Goal: Task Accomplishment & Management: Manage account settings

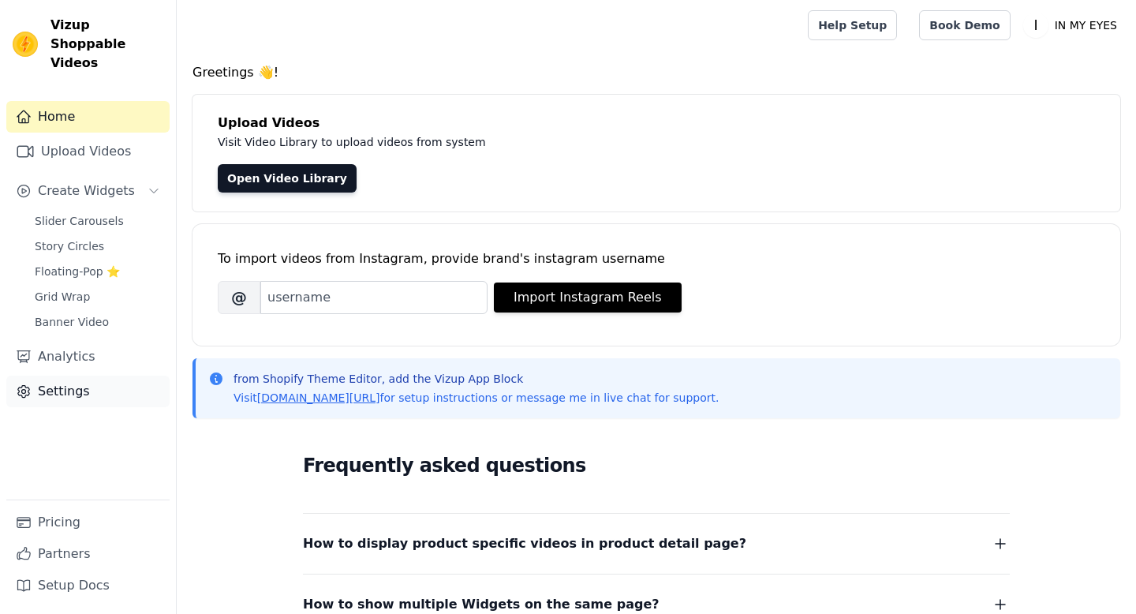
click at [62, 376] on link "Settings" at bounding box center [87, 392] width 163 height 32
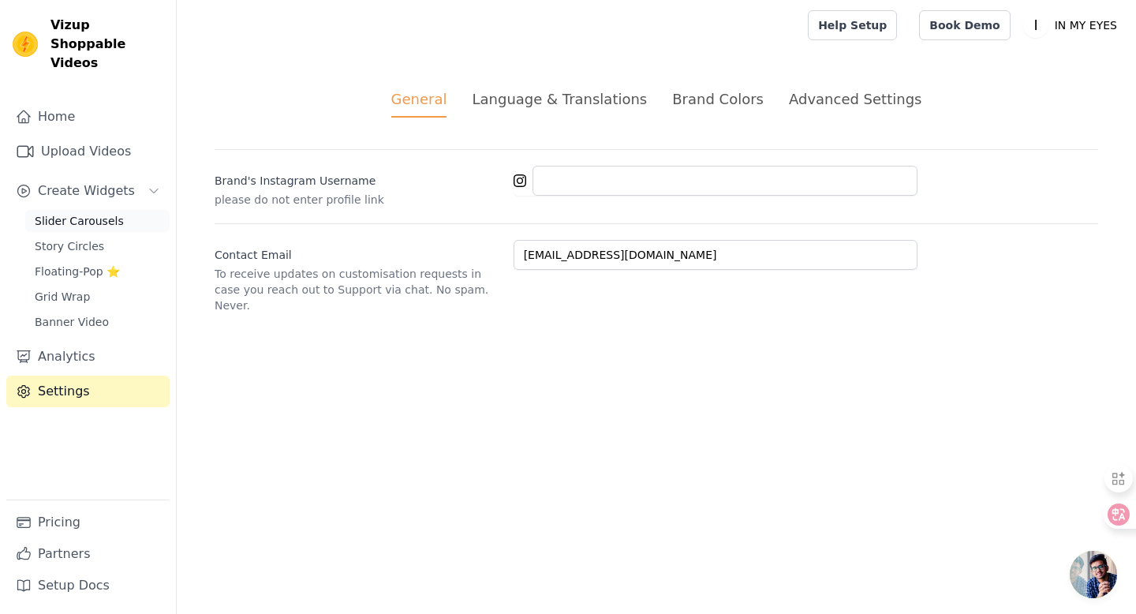
click at [86, 213] on span "Slider Carousels" at bounding box center [79, 221] width 89 height 16
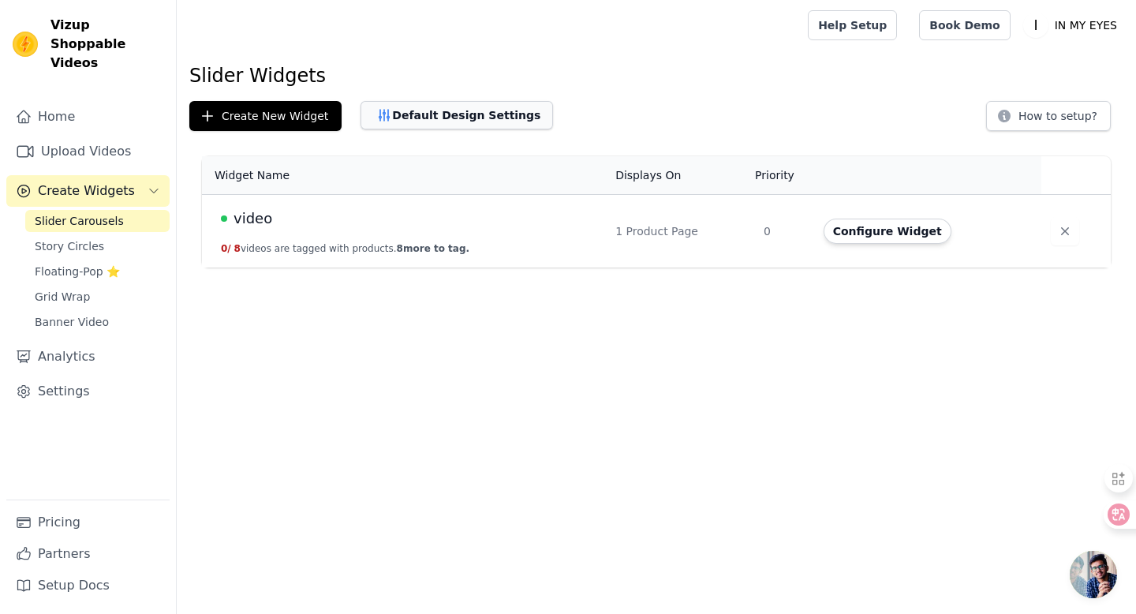
click at [447, 113] on button "Default Design Settings" at bounding box center [457, 115] width 193 height 28
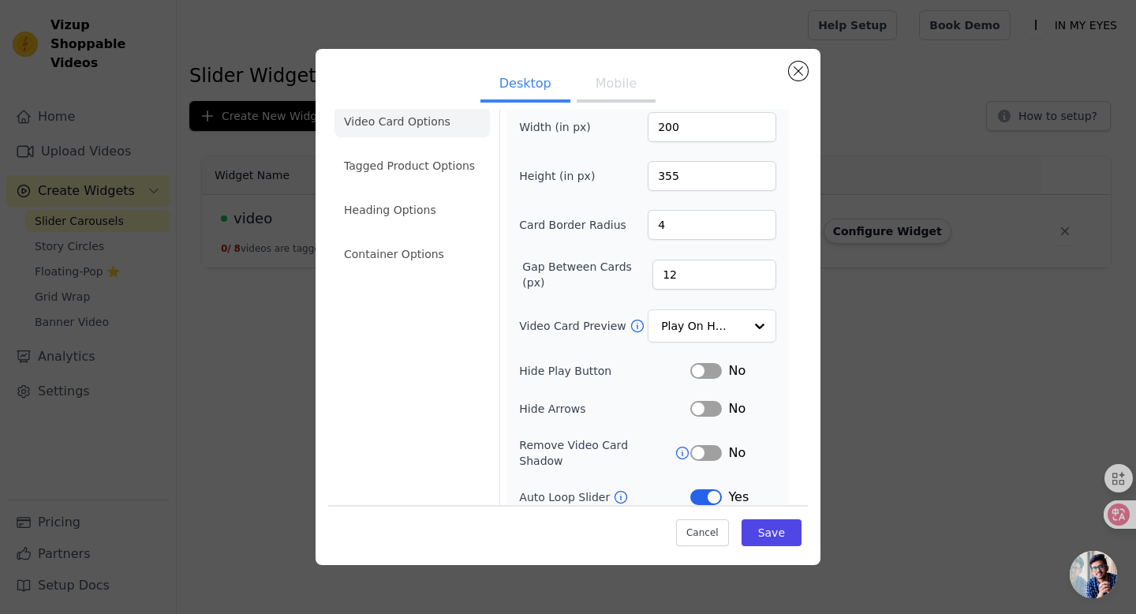
scroll to position [128, 0]
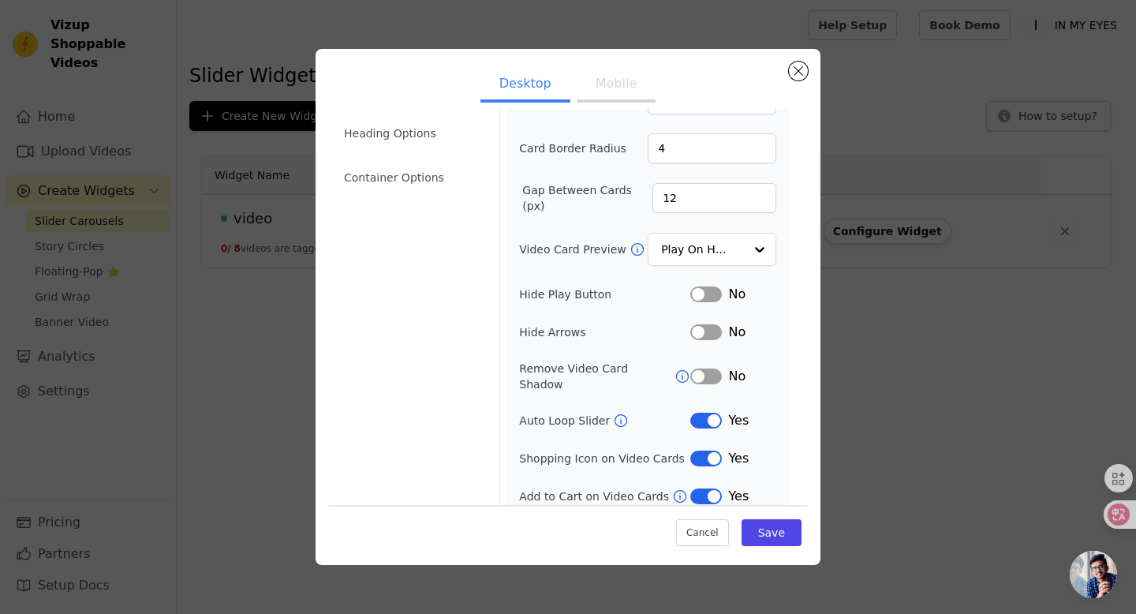
click at [700, 328] on button "Label" at bounding box center [707, 332] width 32 height 16
click at [709, 328] on button "Label" at bounding box center [707, 332] width 32 height 16
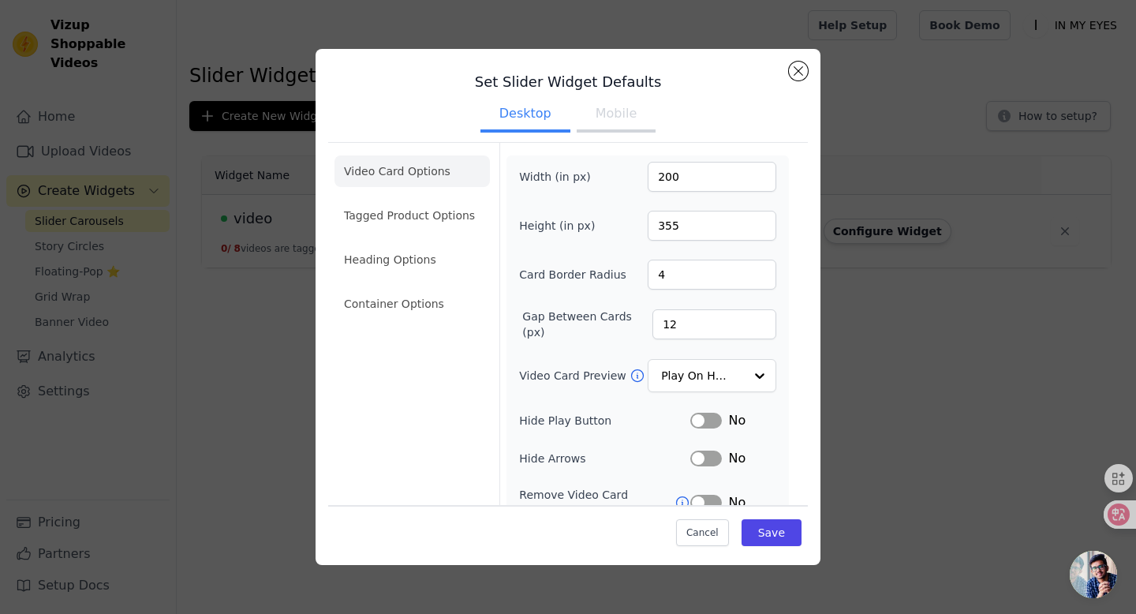
scroll to position [0, 0]
click at [451, 303] on li "Container Options" at bounding box center [412, 306] width 155 height 32
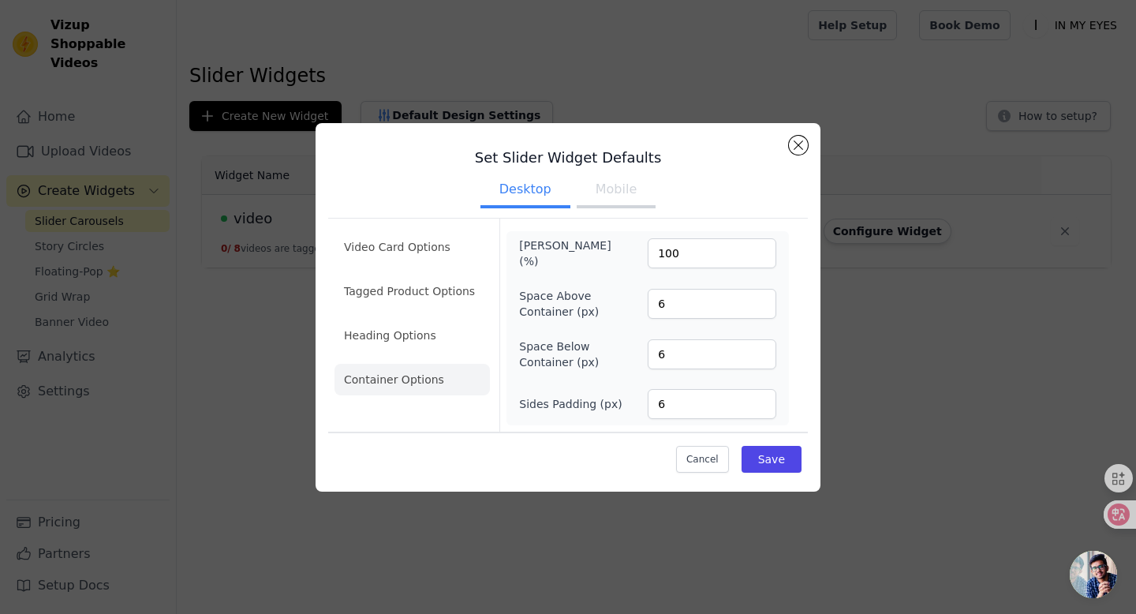
click at [620, 195] on button "Mobile" at bounding box center [616, 191] width 79 height 35
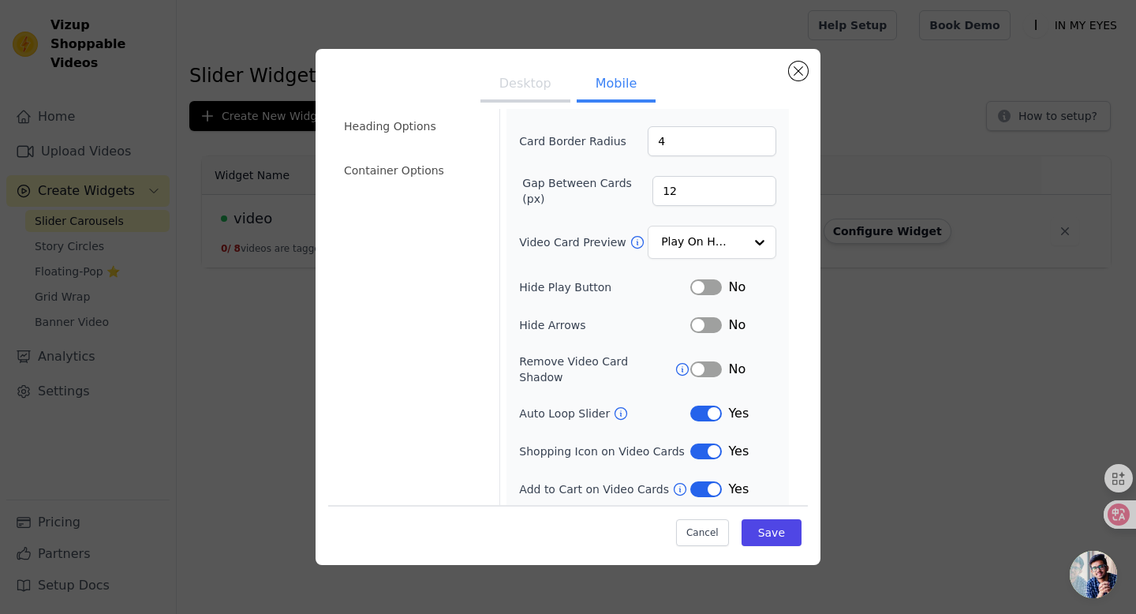
scroll to position [129, 0]
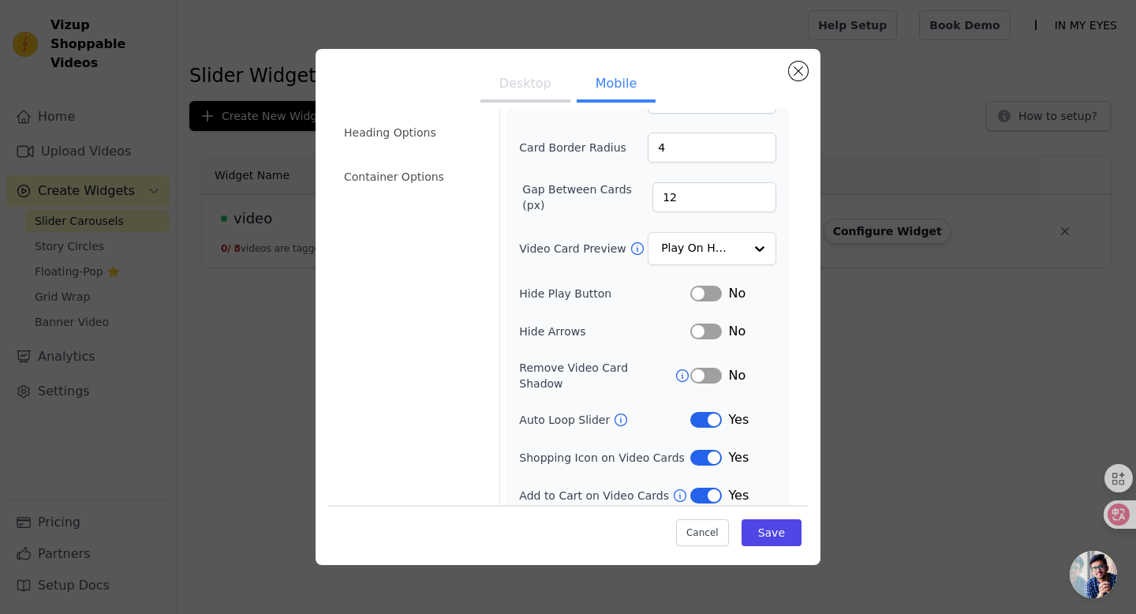
click at [702, 333] on button "Label" at bounding box center [707, 332] width 32 height 16
click at [701, 331] on button "Label" at bounding box center [707, 332] width 32 height 16
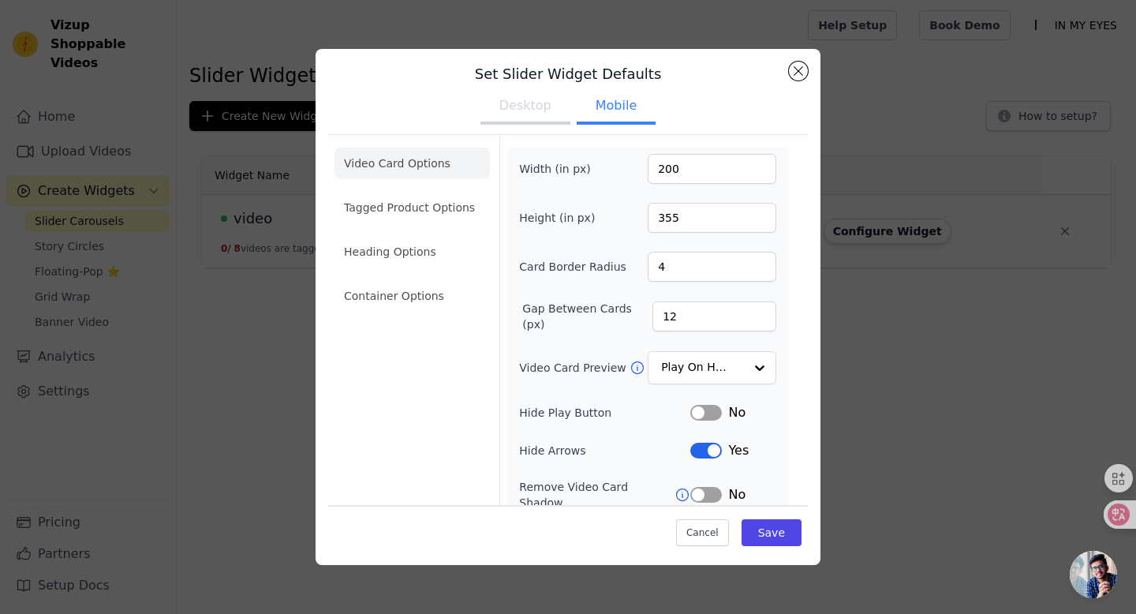
scroll to position [5, 0]
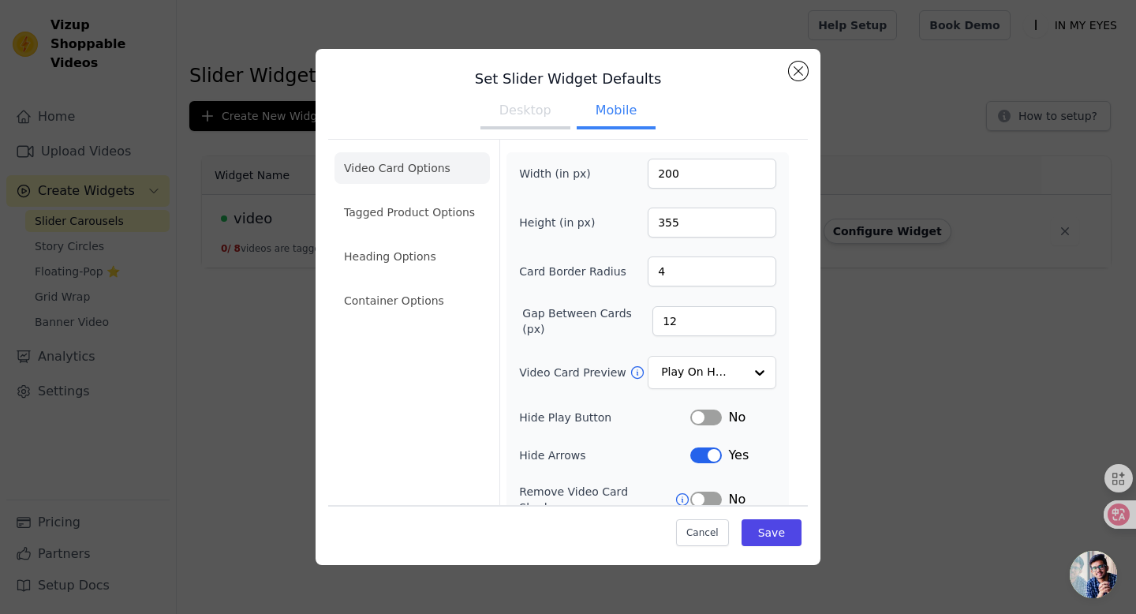
click at [514, 127] on button "Desktop" at bounding box center [526, 112] width 90 height 35
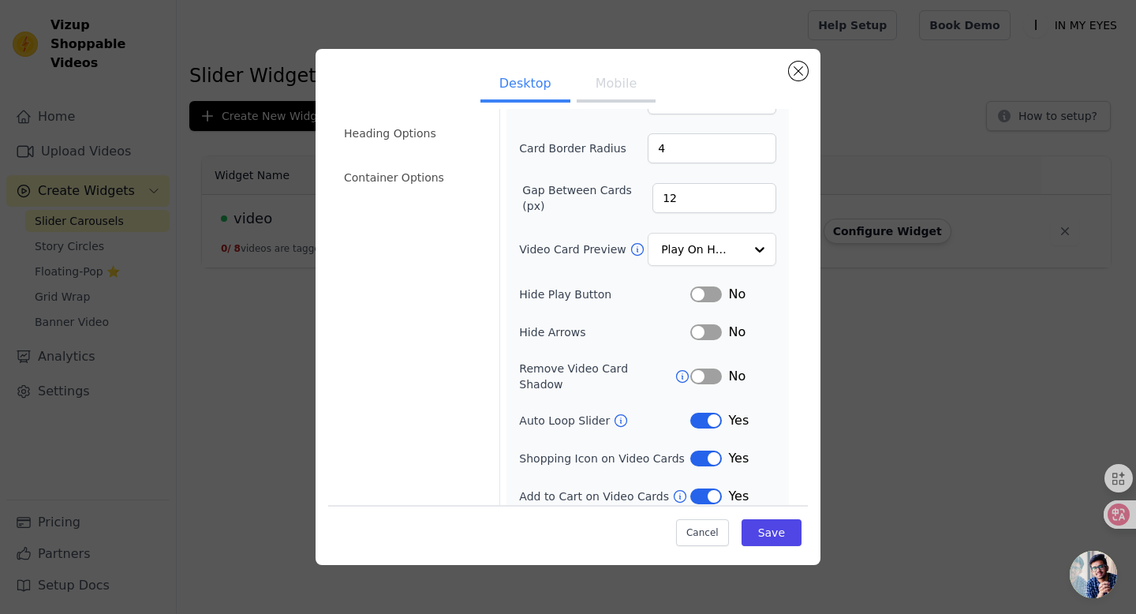
click at [705, 331] on button "Label" at bounding box center [707, 332] width 32 height 16
click at [773, 534] on button "Save" at bounding box center [772, 532] width 60 height 27
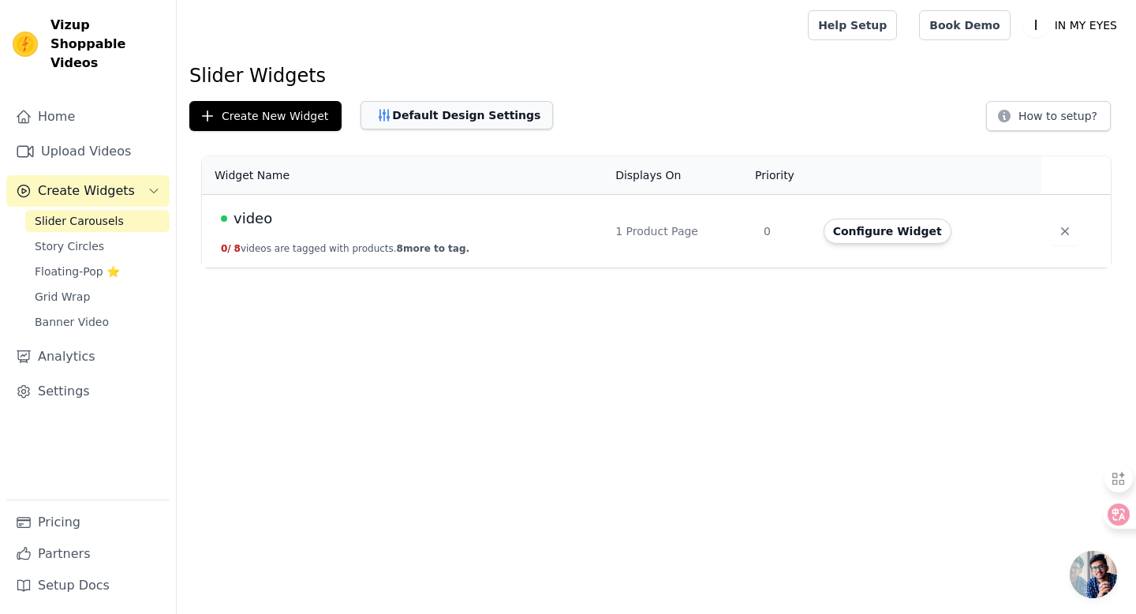
click at [444, 114] on button "Default Design Settings" at bounding box center [457, 115] width 193 height 28
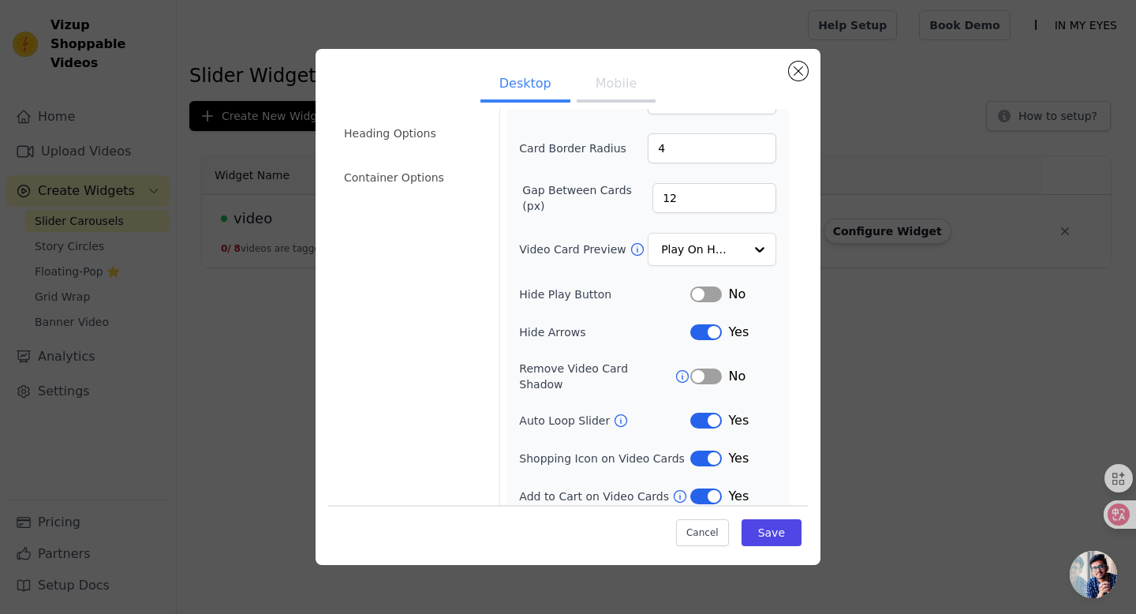
click at [706, 333] on button "Label" at bounding box center [707, 332] width 32 height 16
click at [709, 451] on button "Label" at bounding box center [707, 459] width 32 height 16
click at [614, 92] on button "Mobile" at bounding box center [616, 85] width 79 height 35
click at [711, 451] on button "Label" at bounding box center [707, 459] width 32 height 16
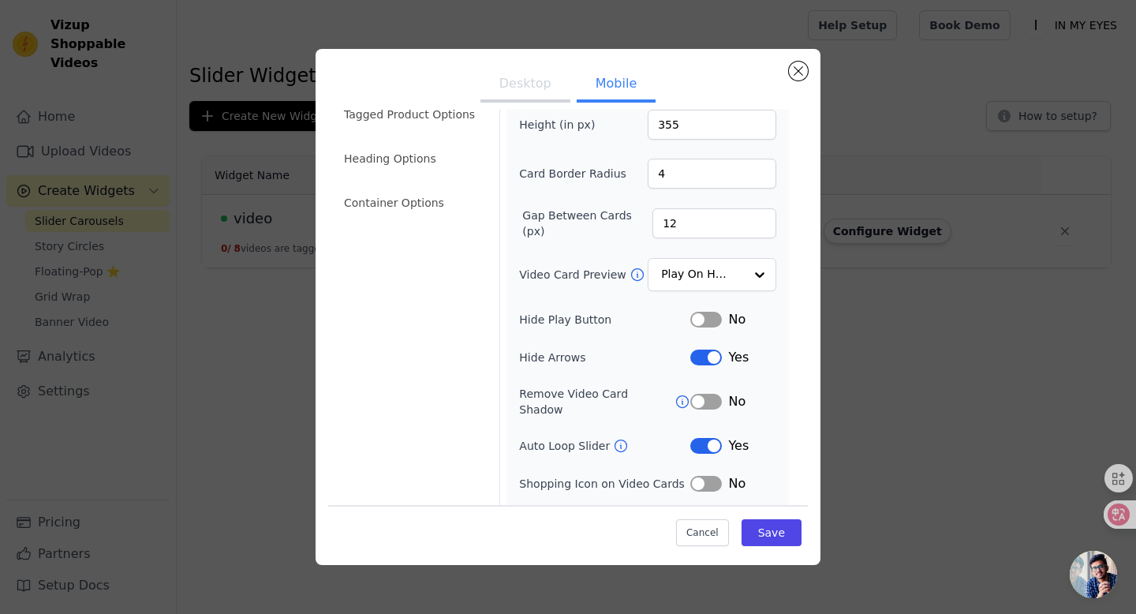
scroll to position [166, 0]
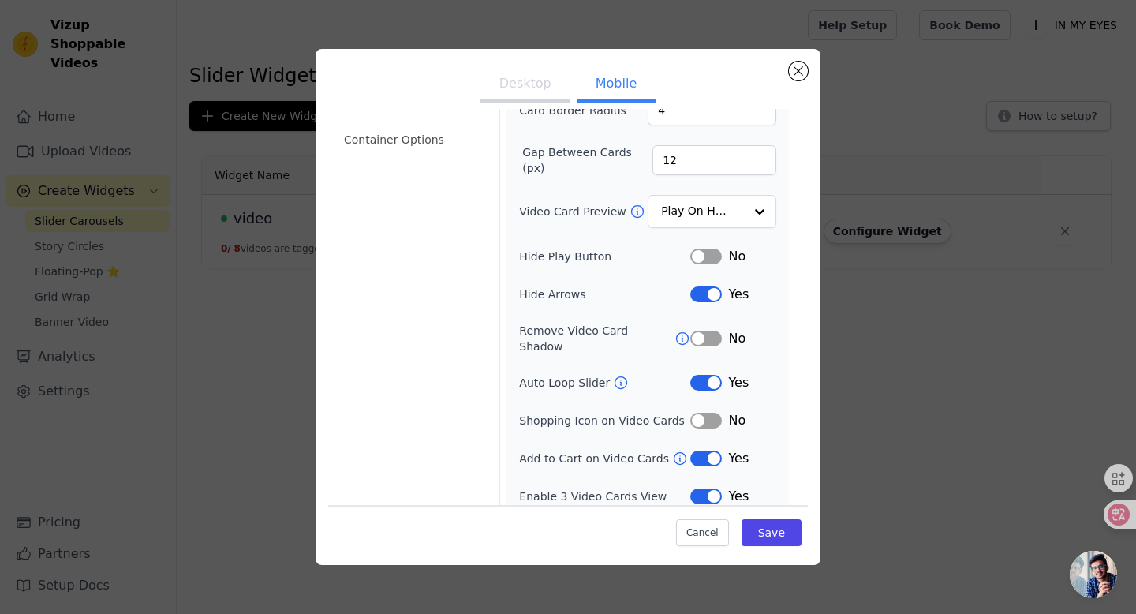
click at [528, 82] on button "Desktop" at bounding box center [526, 85] width 90 height 35
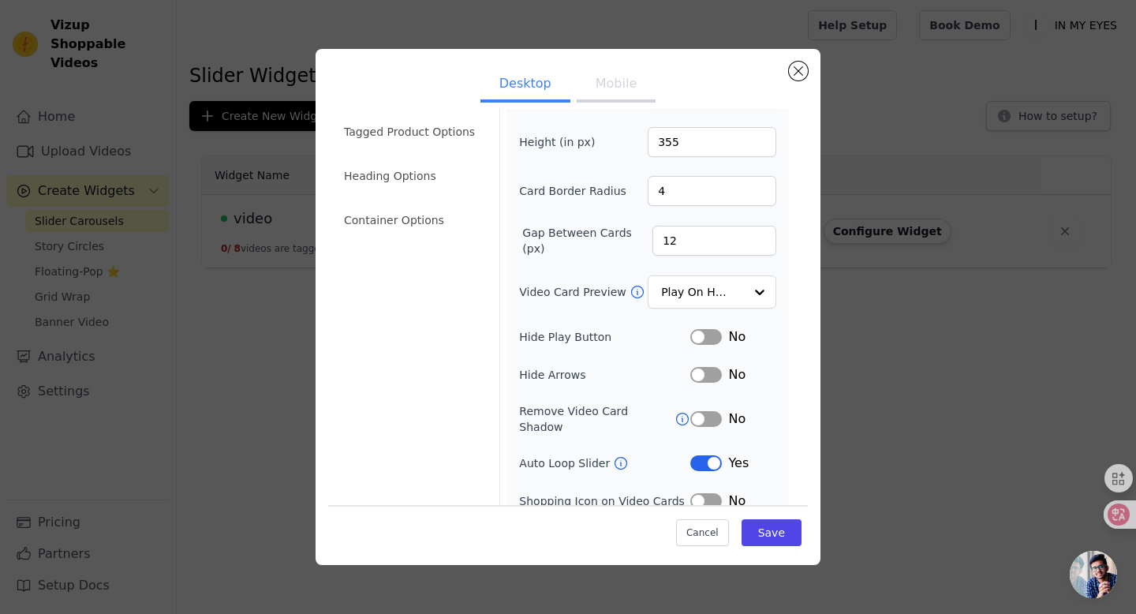
scroll to position [0, 0]
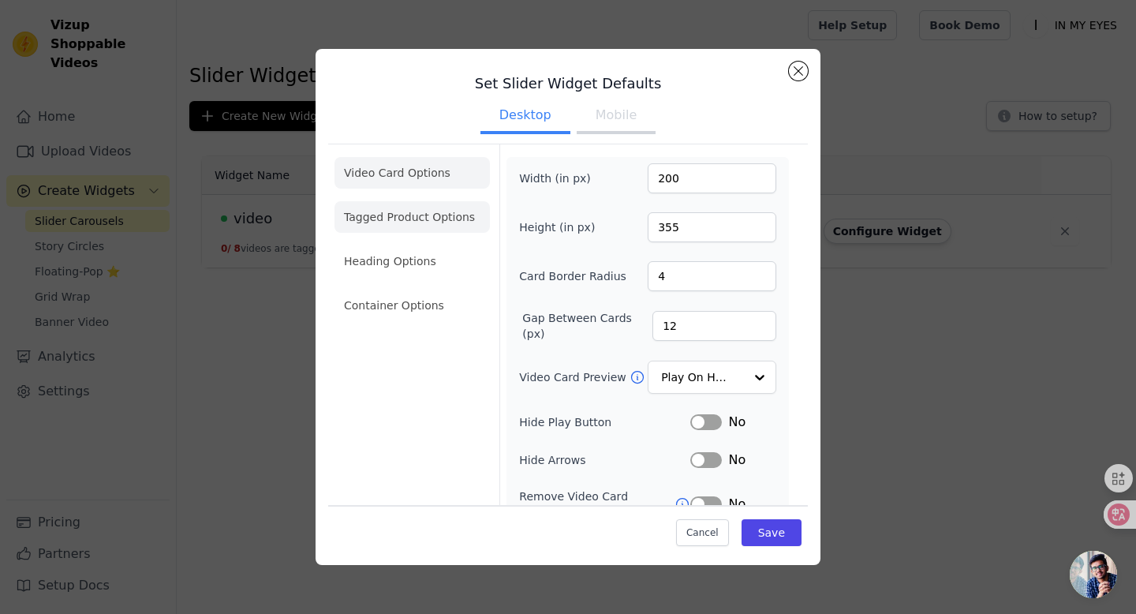
click at [406, 290] on li "Tagged Product Options" at bounding box center [412, 306] width 155 height 32
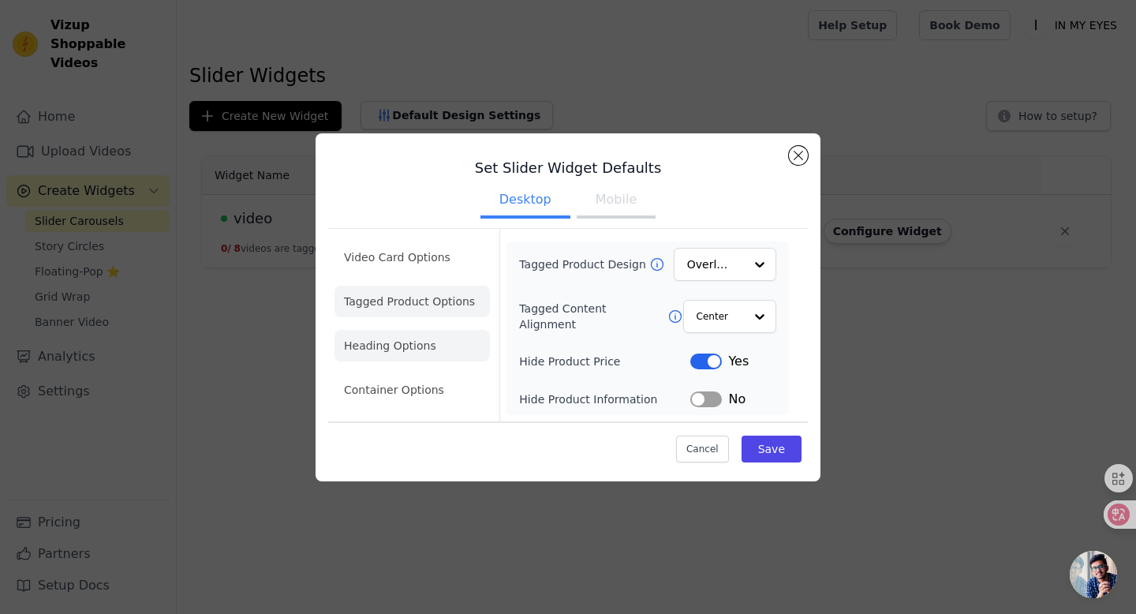
click at [440, 352] on li "Heading Options" at bounding box center [412, 346] width 155 height 32
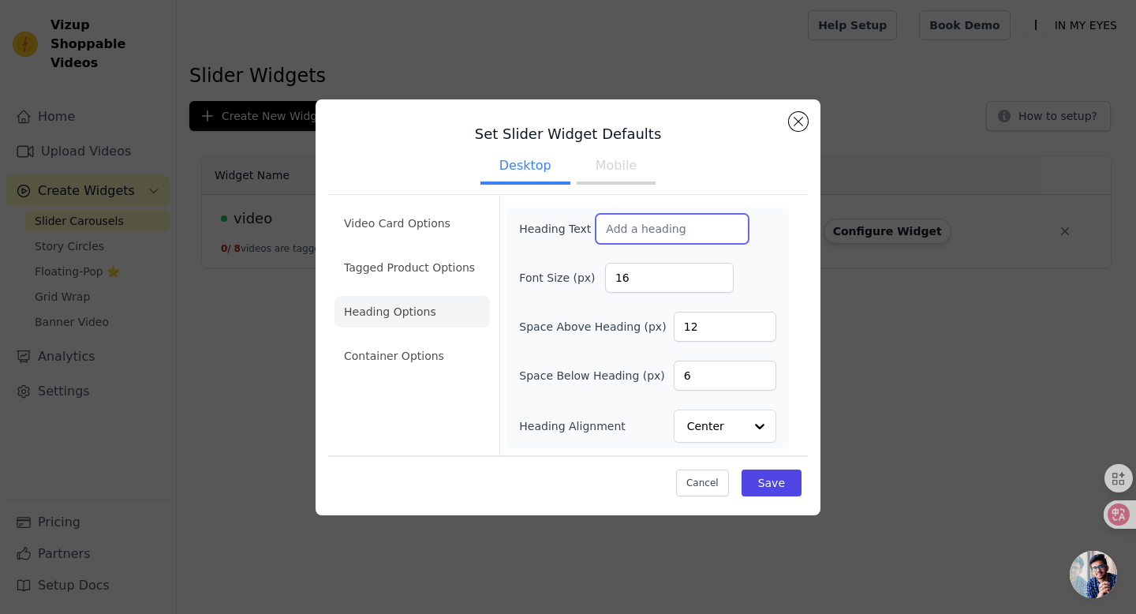
click at [616, 230] on input "Heading Text" at bounding box center [672, 229] width 153 height 30
click at [421, 354] on li "Container Options" at bounding box center [412, 356] width 155 height 32
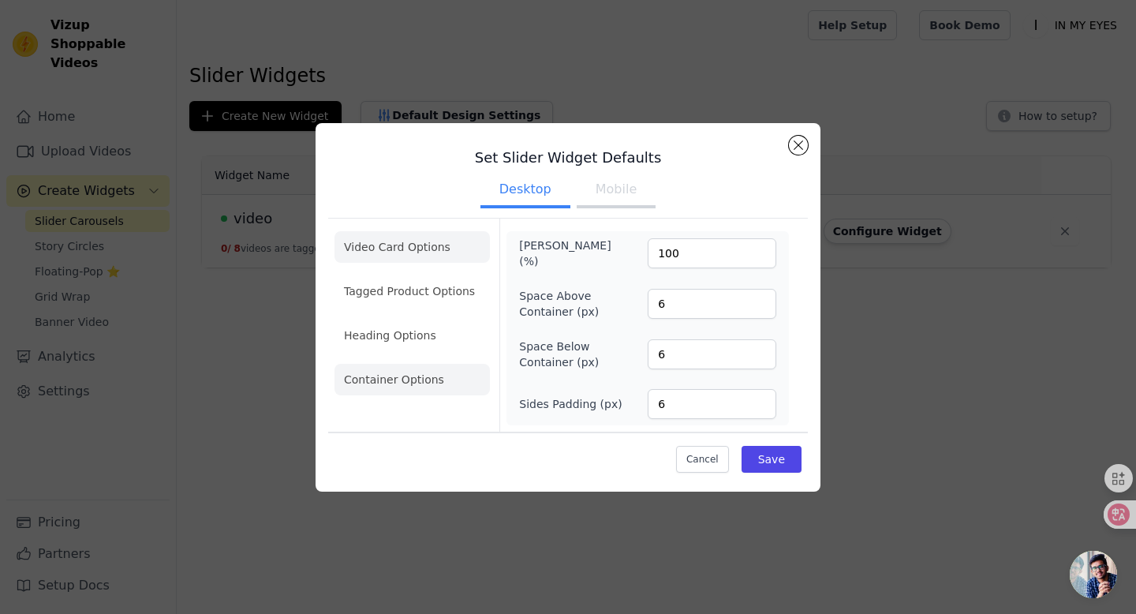
click at [426, 275] on li "Video Card Options" at bounding box center [412, 291] width 155 height 32
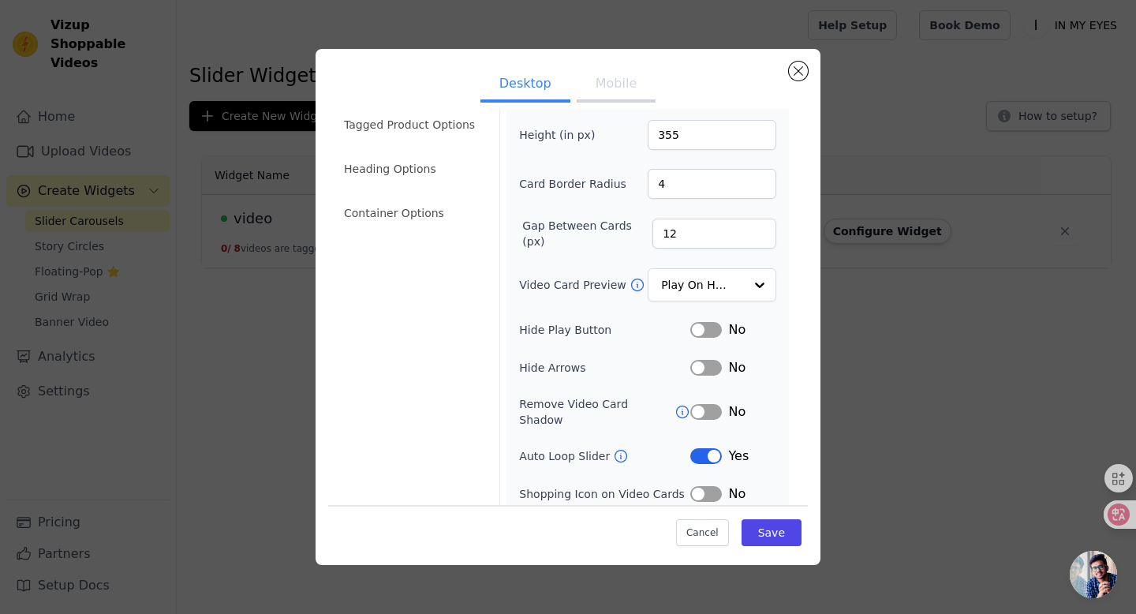
scroll to position [128, 0]
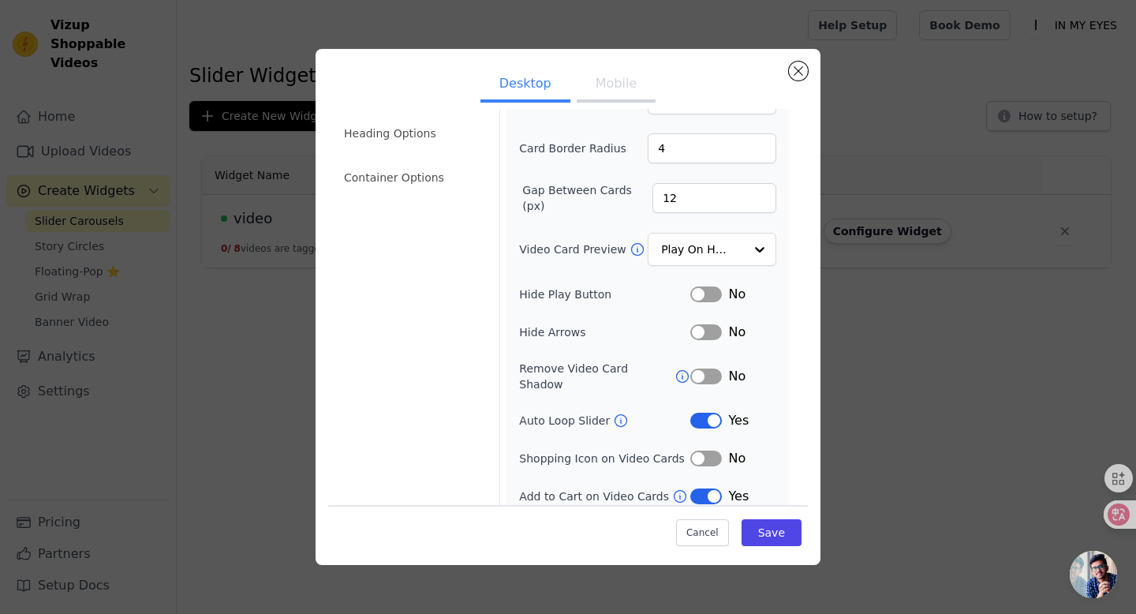
click at [677, 369] on icon at bounding box center [683, 377] width 16 height 16
click at [779, 533] on button "Save" at bounding box center [772, 532] width 60 height 27
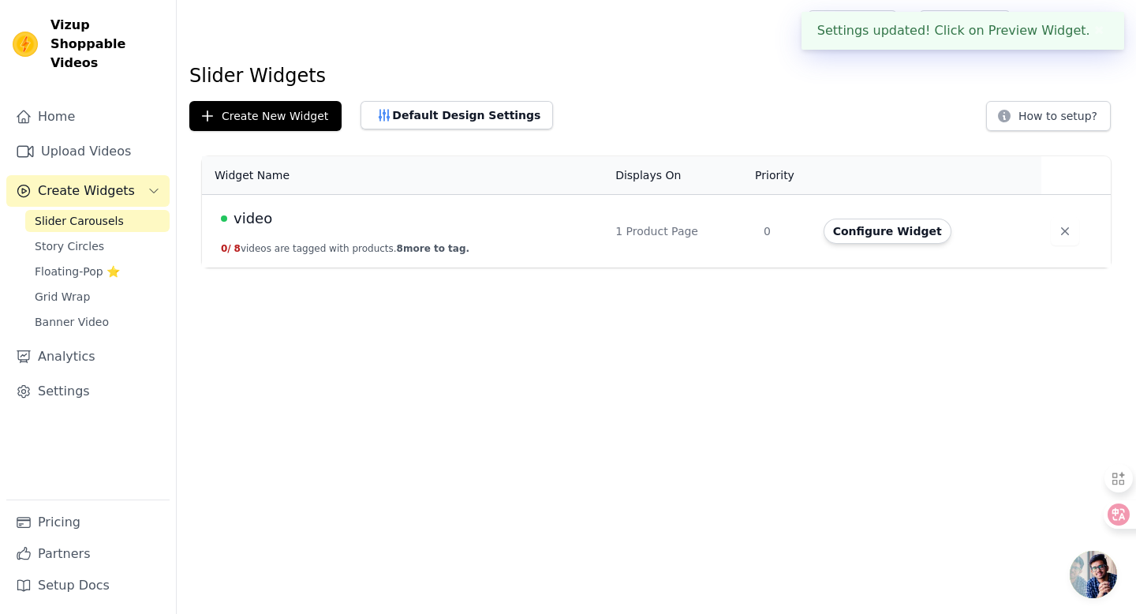
click at [271, 249] on button "0 / 8 videos are tagged with products. 8 more to tag." at bounding box center [345, 248] width 249 height 13
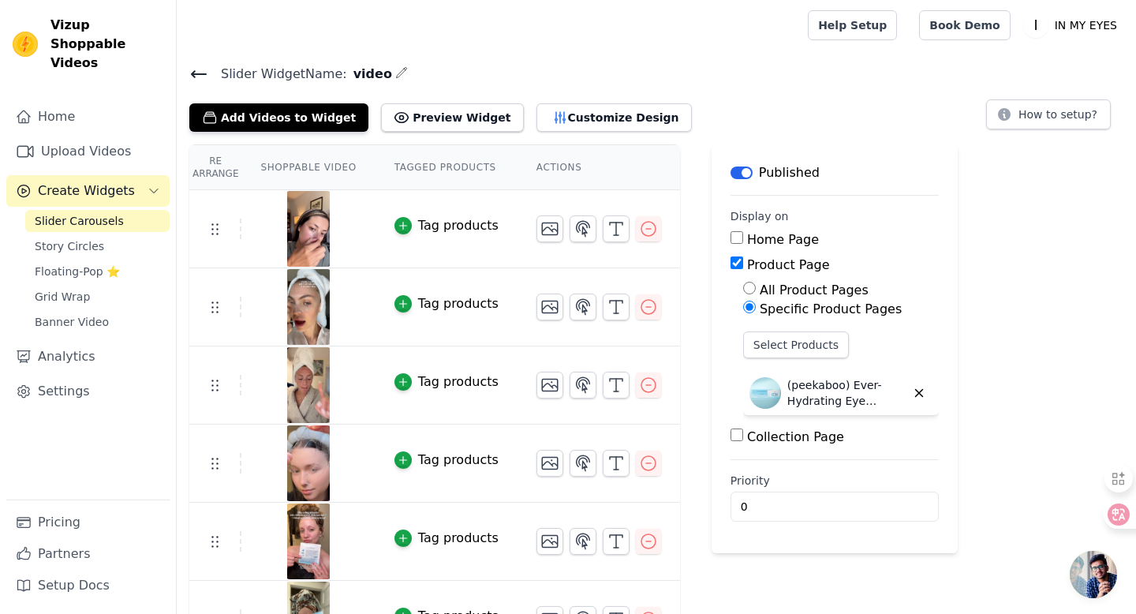
click at [466, 224] on div "Tag products" at bounding box center [458, 225] width 81 height 19
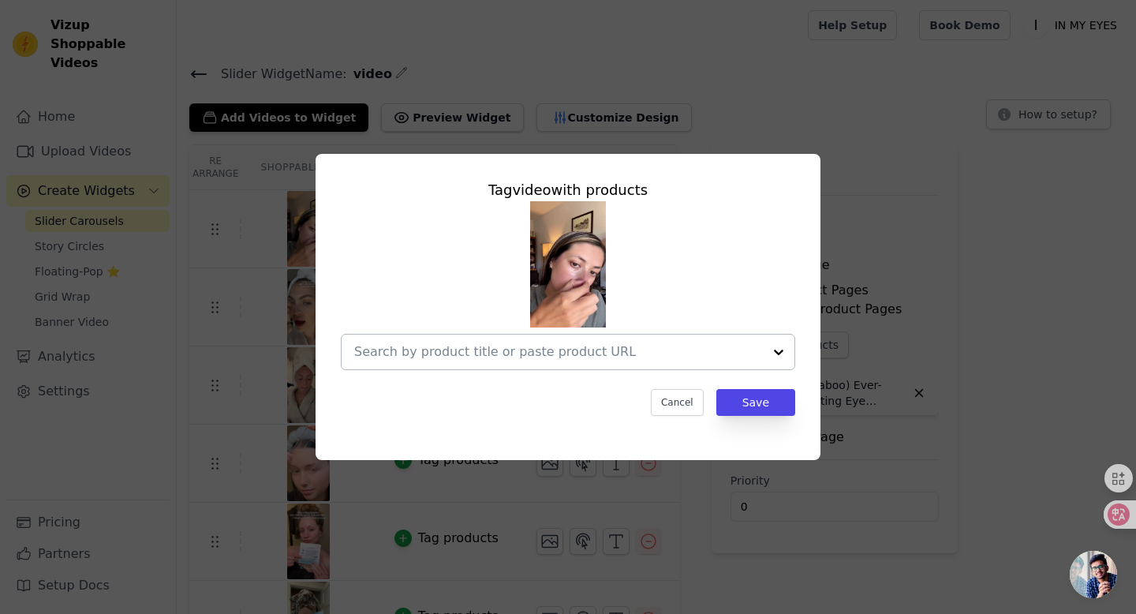
click at [626, 355] on input "text" at bounding box center [558, 352] width 409 height 19
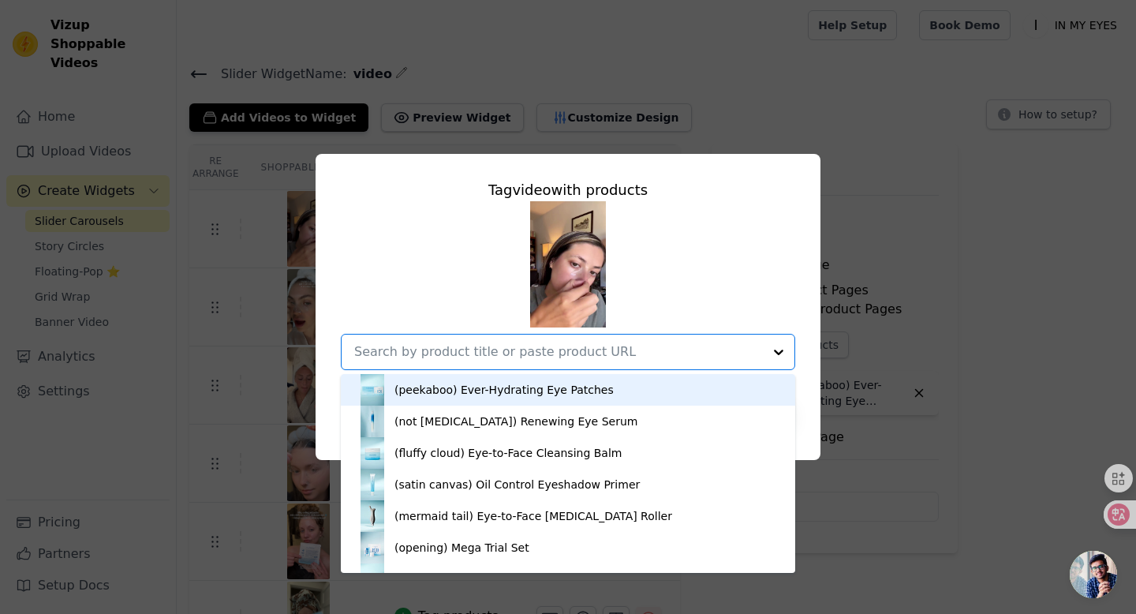
click at [601, 394] on div "(peekaboo) Ever-Hydrating Eye Patches" at bounding box center [568, 390] width 423 height 32
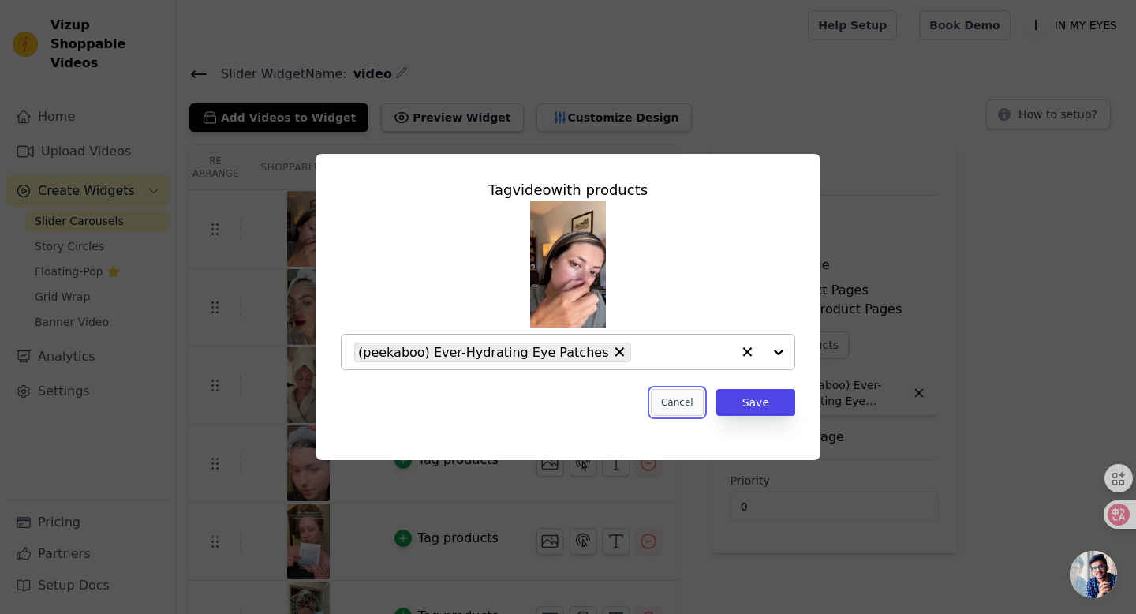
click at [672, 400] on button "Cancel" at bounding box center [677, 402] width 53 height 27
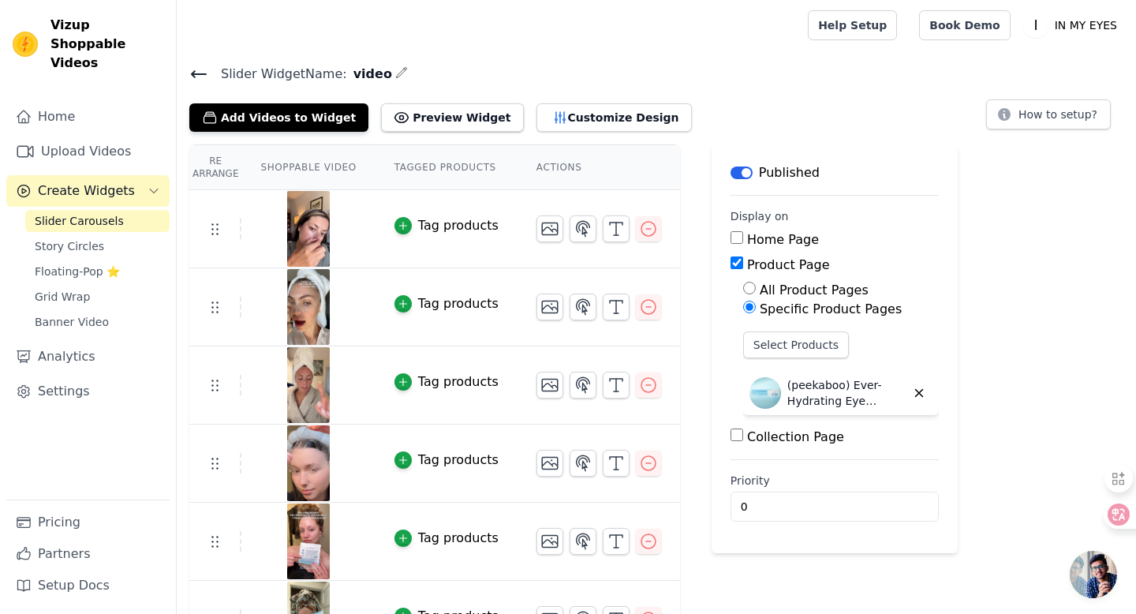
click at [197, 73] on icon at bounding box center [199, 74] width 14 height 6
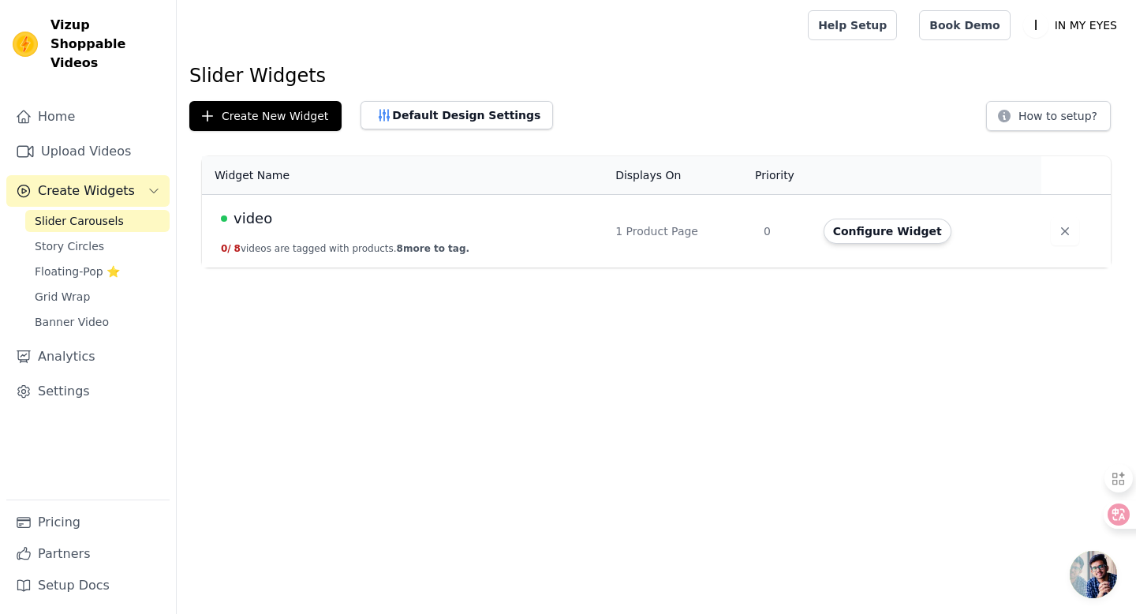
click at [249, 216] on span "video" at bounding box center [253, 219] width 39 height 22
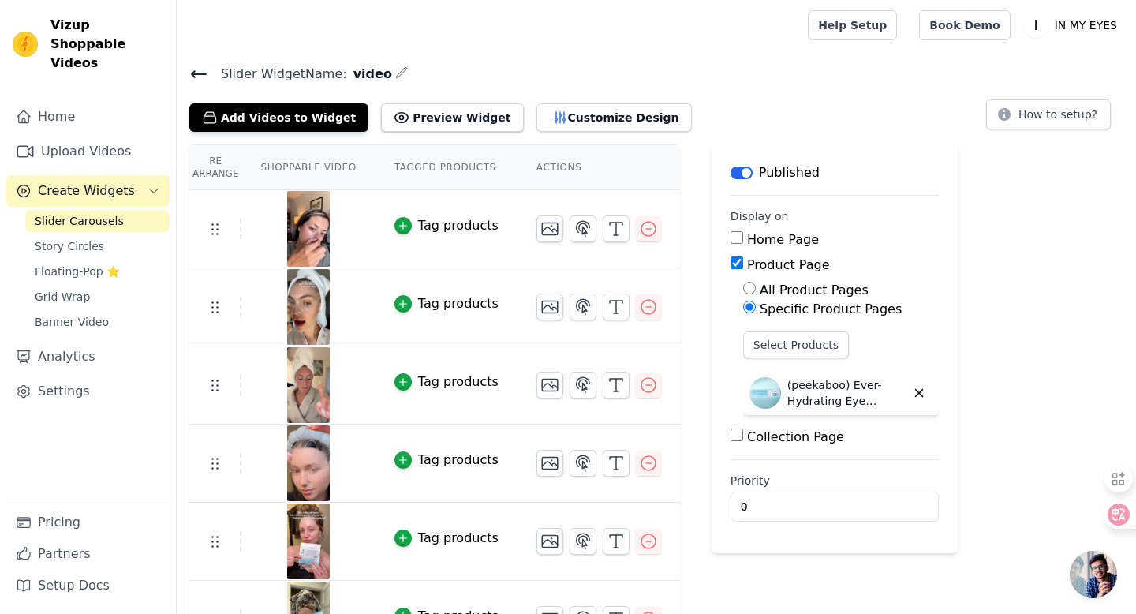
click at [450, 223] on div "Tag products" at bounding box center [458, 225] width 81 height 19
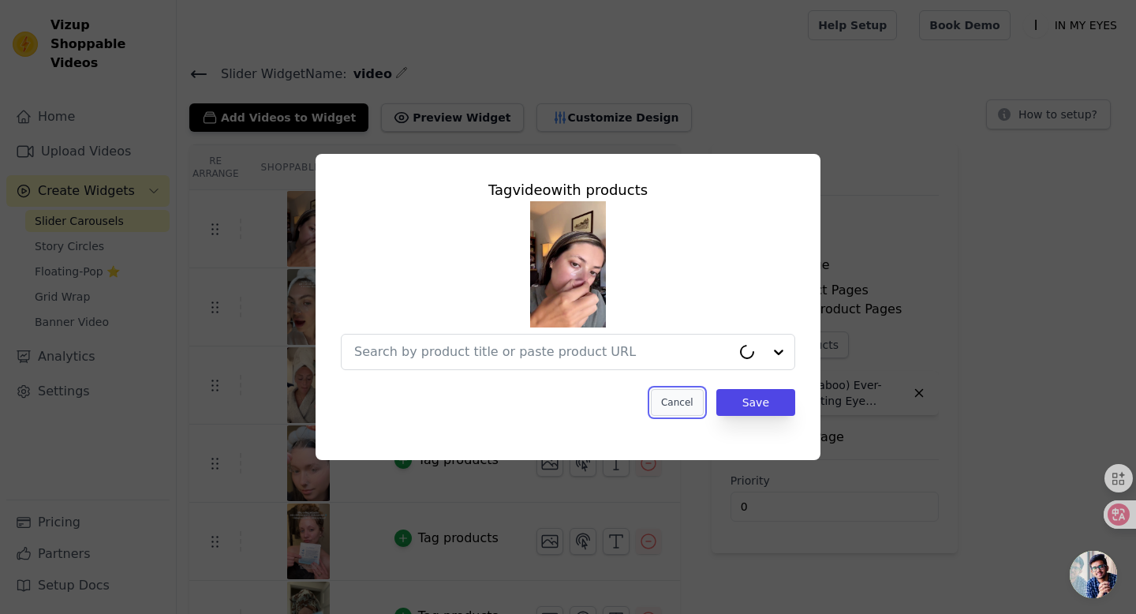
click at [678, 403] on button "Cancel" at bounding box center [677, 402] width 53 height 27
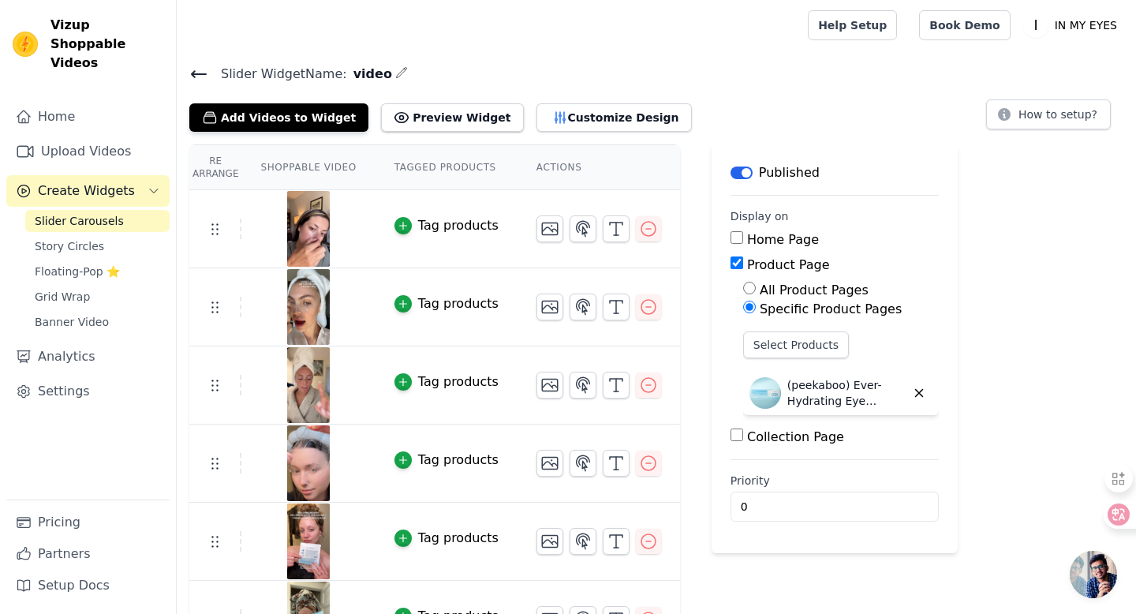
click at [198, 77] on icon at bounding box center [198, 74] width 19 height 19
